Goal: Find specific page/section

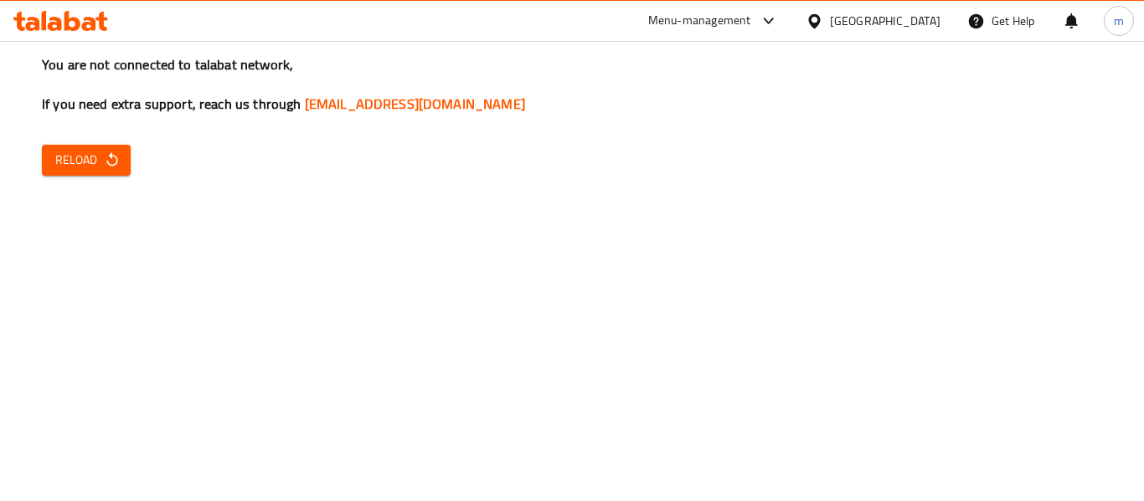
click at [75, 13] on icon at bounding box center [60, 21] width 95 height 20
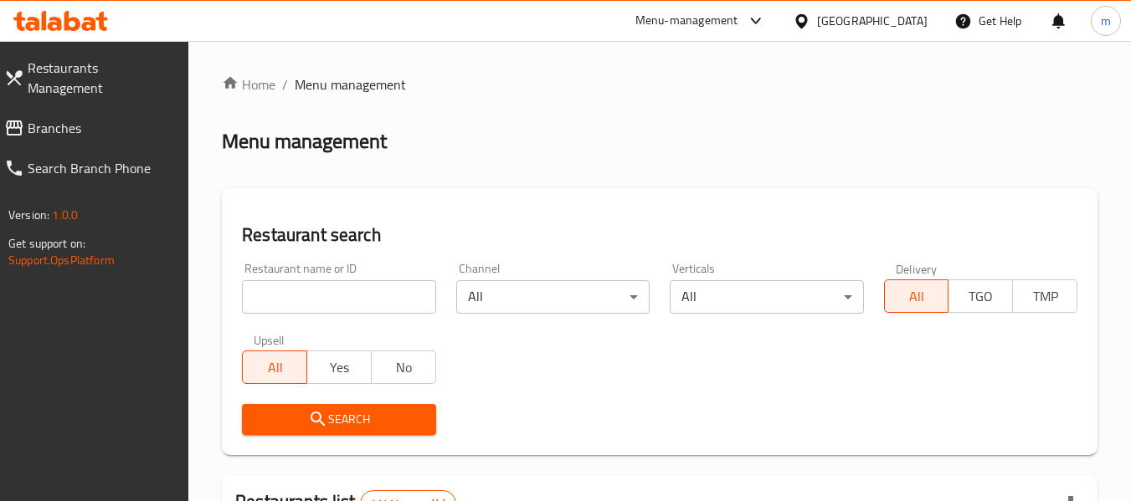
click at [583, 198] on div "Restaurant search Restaurant name or ID Restaurant name or ID Channel All ​ Ver…" at bounding box center [660, 321] width 876 height 267
click at [75, 118] on span "Branches" at bounding box center [102, 128] width 148 height 20
